Goal: Find specific page/section: Find specific page/section

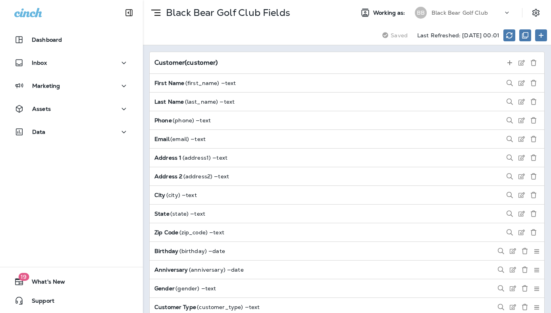
click at [505, 10] on icon at bounding box center [507, 13] width 8 height 8
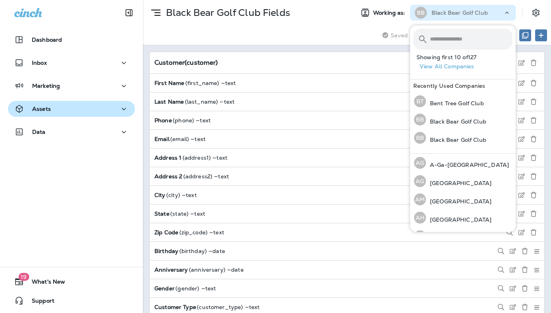
click at [36, 108] on p "Assets" at bounding box center [41, 109] width 19 height 6
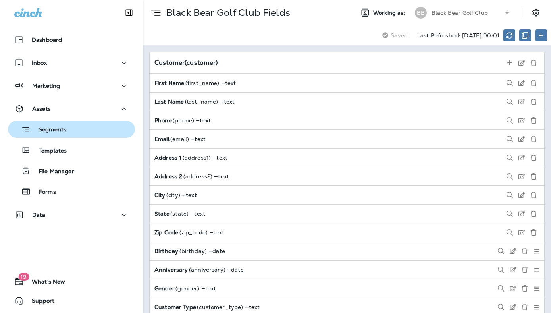
click at [54, 131] on p "Segments" at bounding box center [49, 130] width 36 height 8
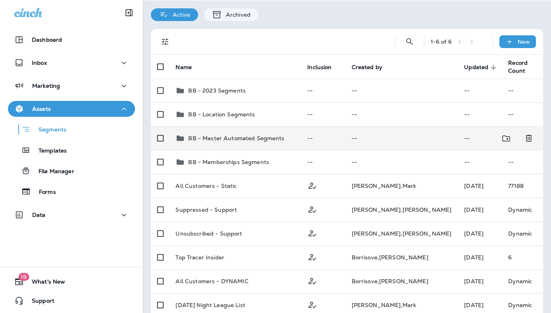
scroll to position [37, 0]
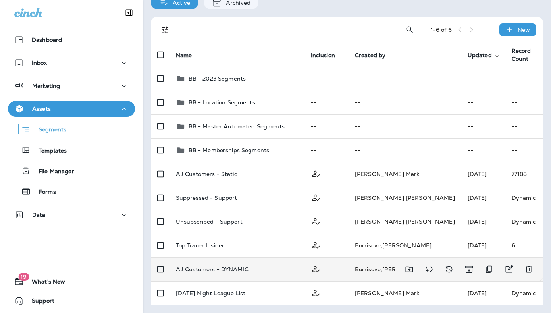
click at [216, 270] on p "All Customers - DYNAMIC" at bounding box center [212, 269] width 73 height 6
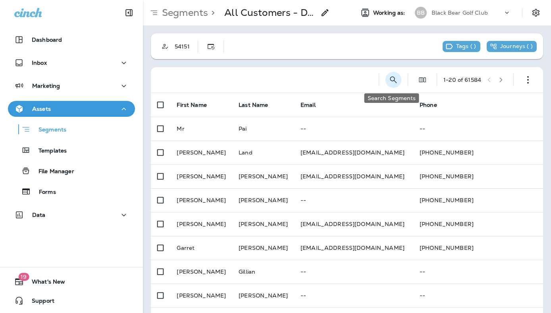
click at [392, 81] on icon "Search Segments" at bounding box center [393, 79] width 7 height 7
type input "******"
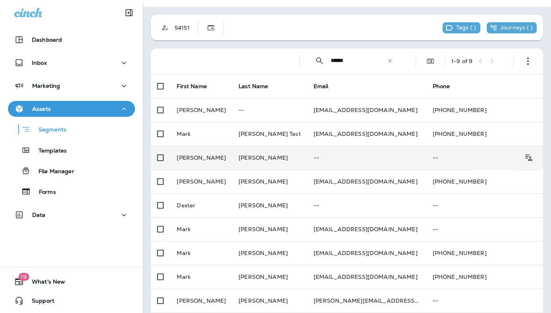
scroll to position [26, 0]
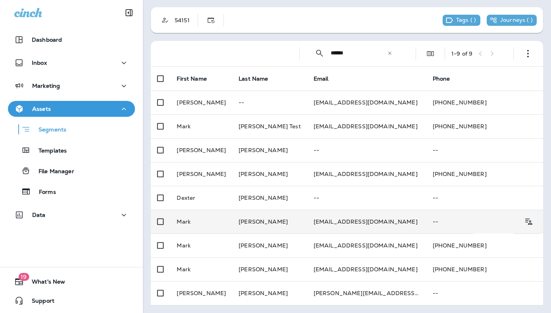
click at [263, 224] on td "[PERSON_NAME]" at bounding box center [269, 222] width 75 height 24
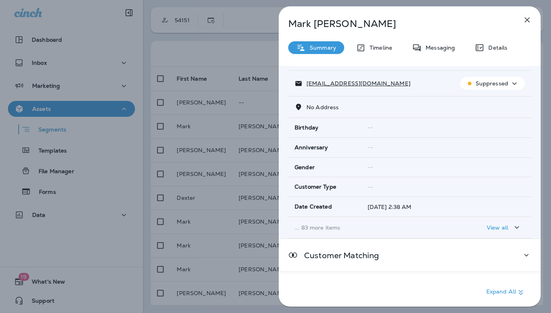
scroll to position [65, 0]
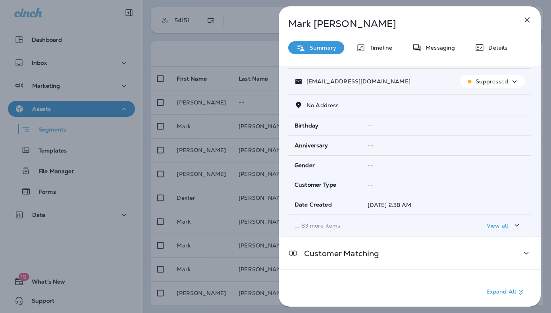
click at [506, 228] on p "View all" at bounding box center [497, 225] width 21 height 6
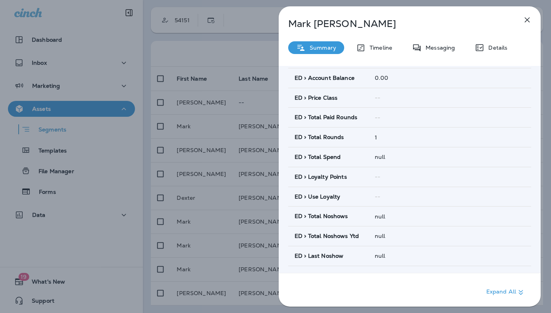
scroll to position [640, 0]
